Goal: Find specific page/section: Find specific page/section

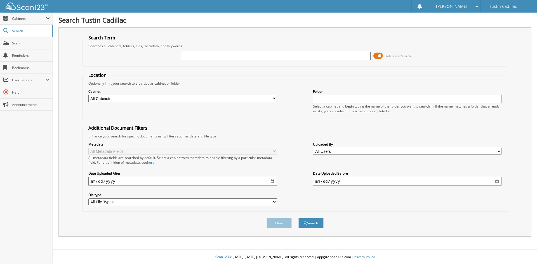
drag, startPoint x: 187, startPoint y: 57, endPoint x: 194, endPoint y: 57, distance: 6.7
click at [194, 57] on input "text" at bounding box center [276, 56] width 188 height 8
type input "103924"
click at [298, 218] on button "Search" at bounding box center [310, 223] width 25 height 10
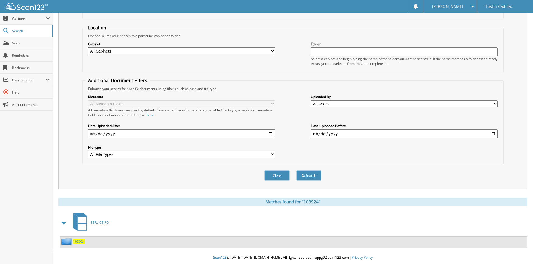
scroll to position [48, 0]
click at [75, 242] on span "103924" at bounding box center [79, 241] width 12 height 5
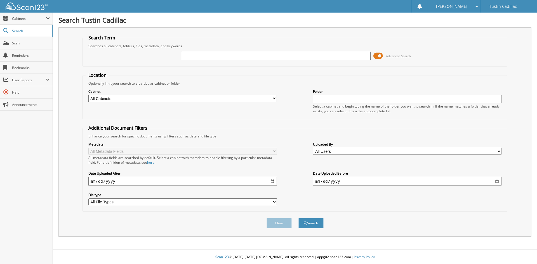
click at [191, 58] on input "text" at bounding box center [276, 56] width 188 height 8
type input "300195"
click at [298, 218] on button "Search" at bounding box center [310, 223] width 25 height 10
